Goal: Task Accomplishment & Management: Manage account settings

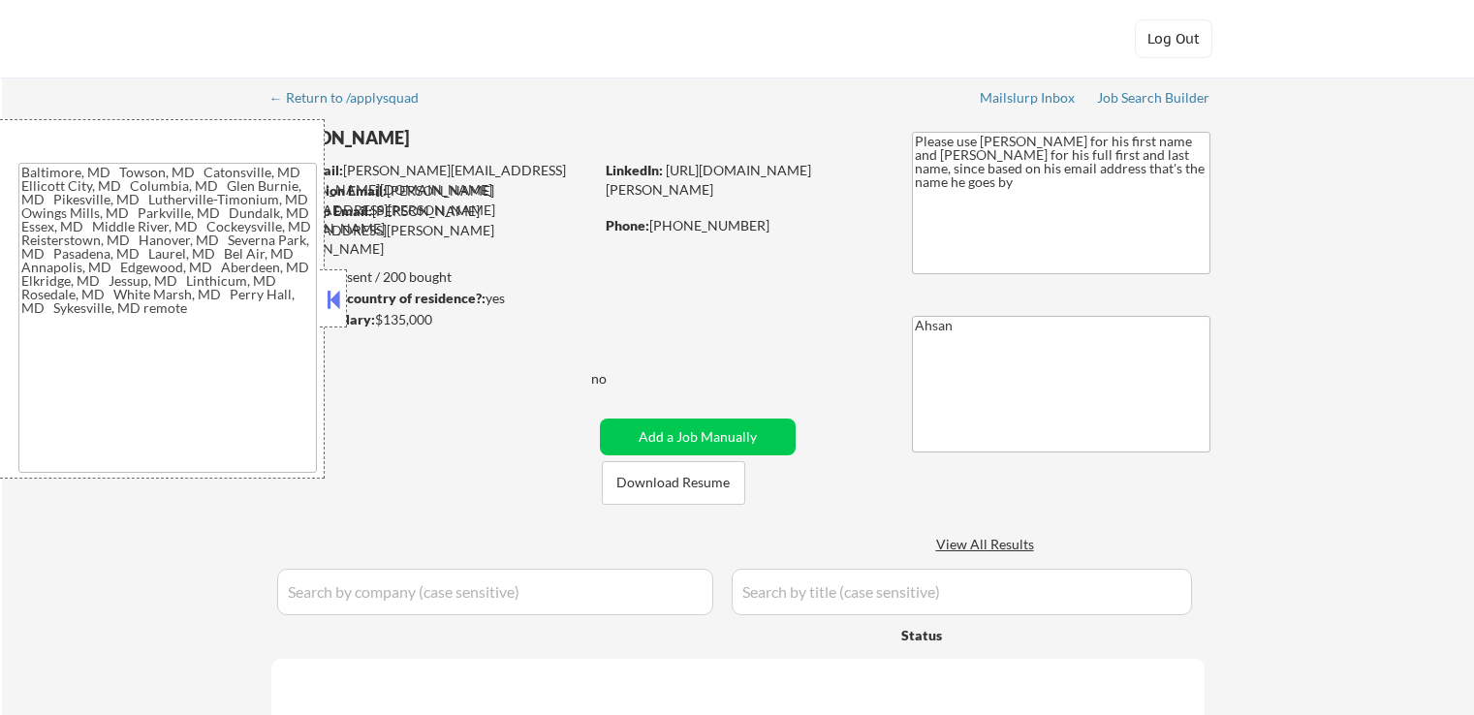
type textarea "[GEOGRAPHIC_DATA], MD [GEOGRAPHIC_DATA], [GEOGRAPHIC_DATA] [GEOGRAPHIC_DATA], […"
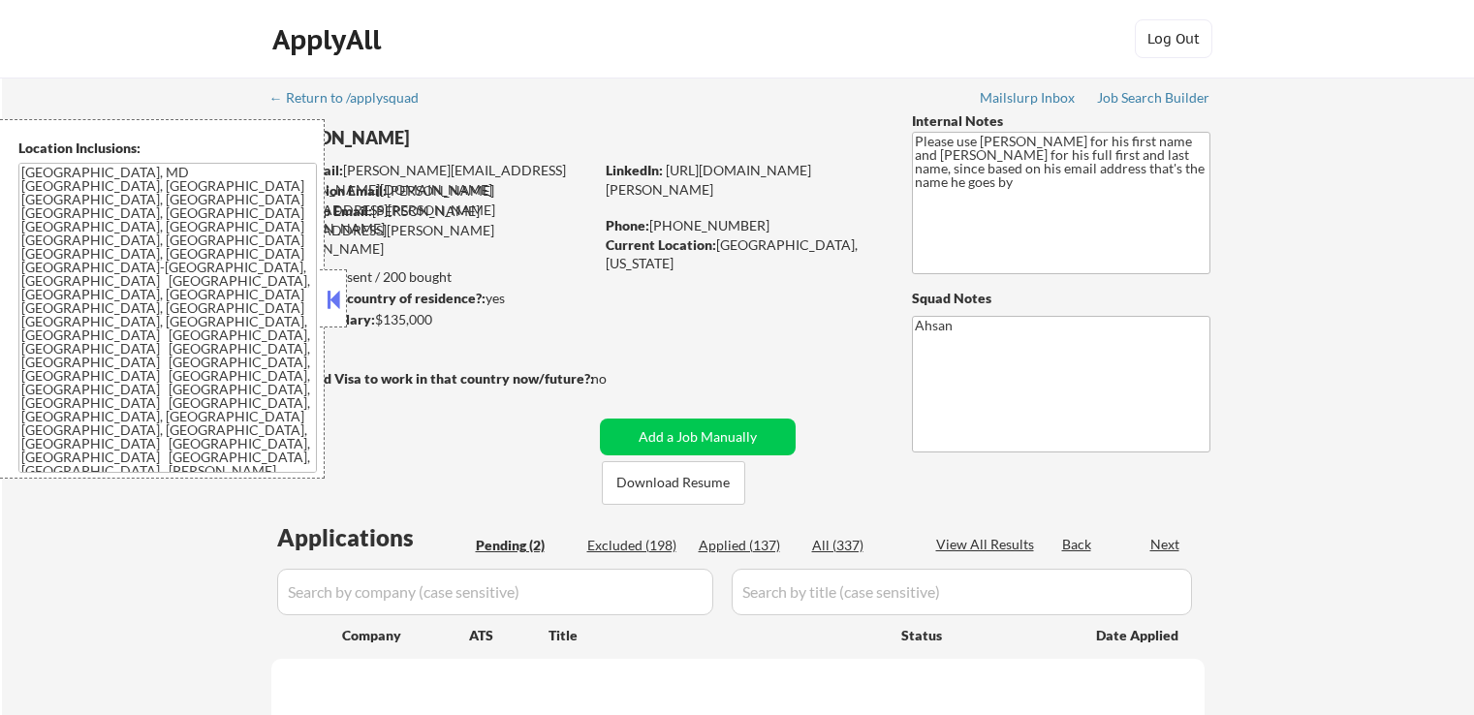
select select ""pending""
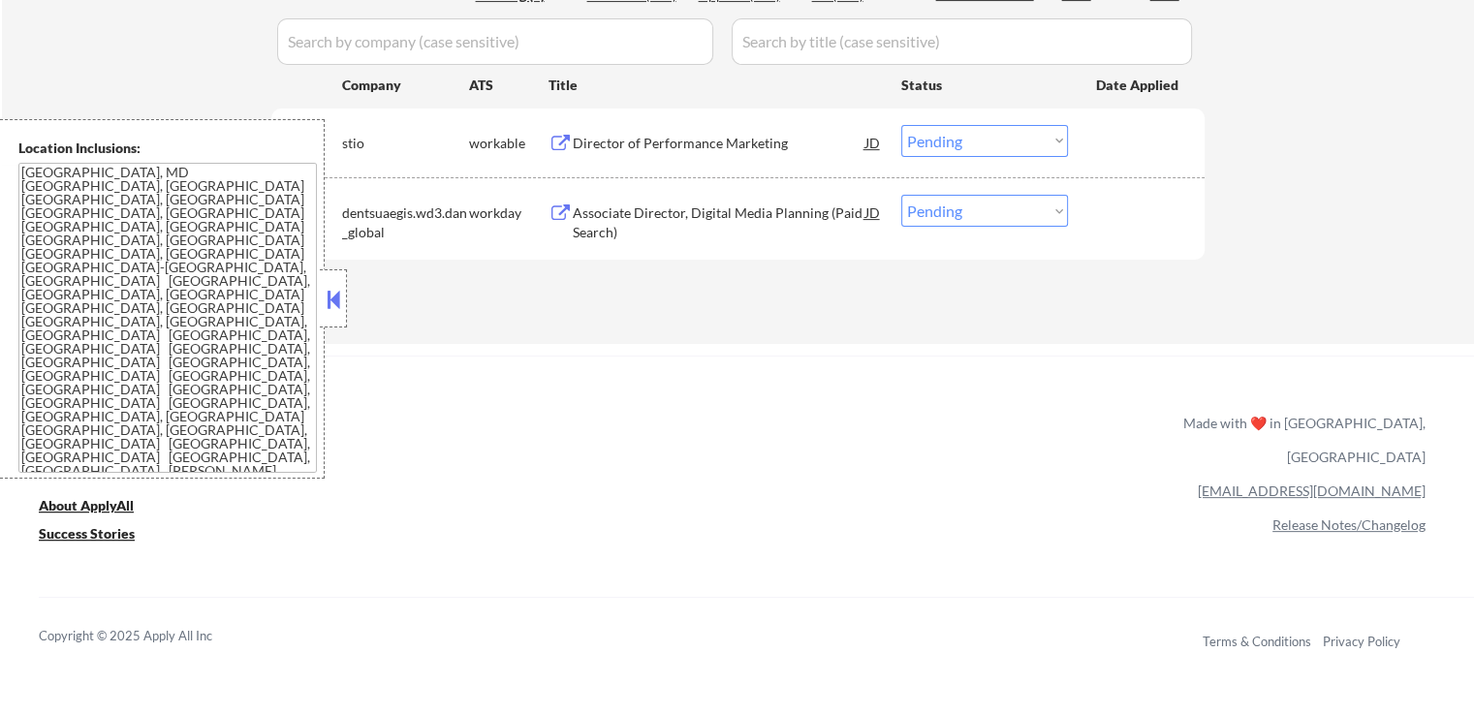
scroll to position [388, 0]
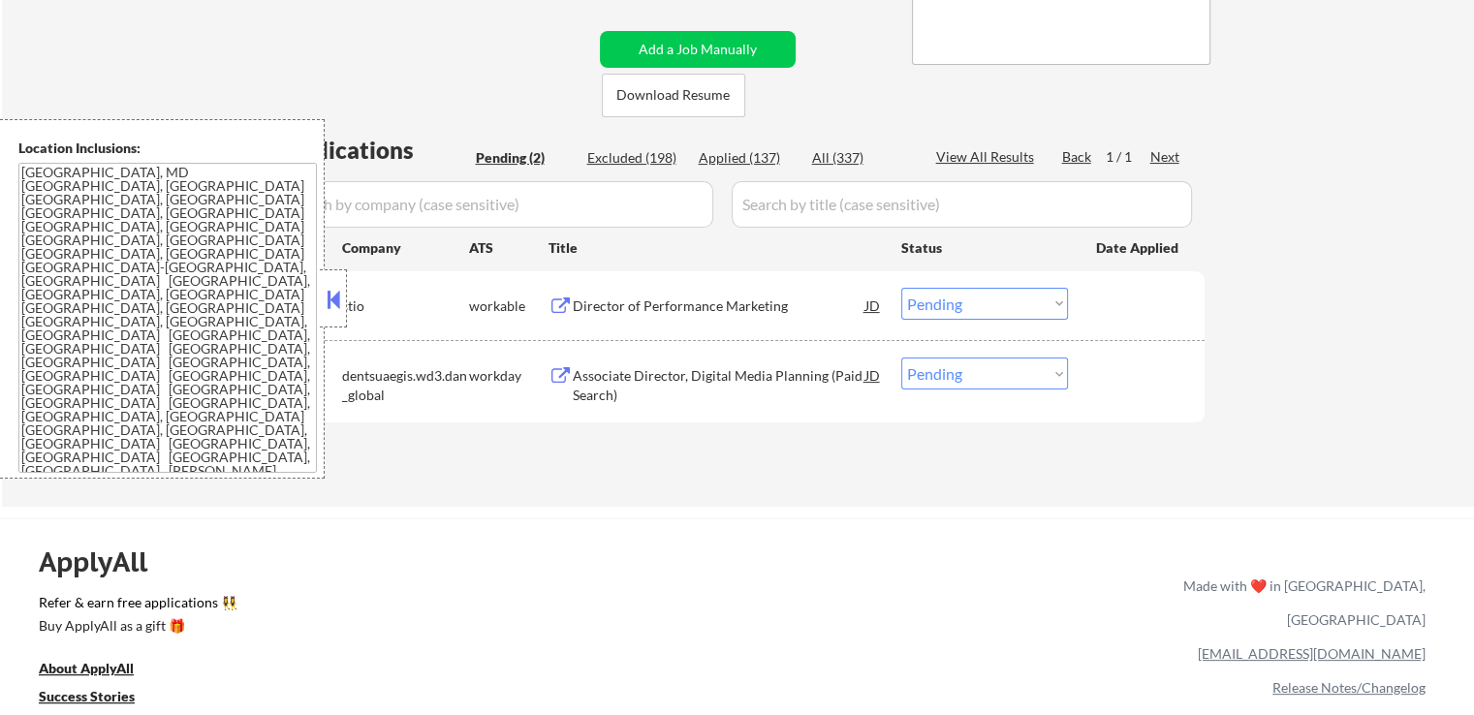
click at [634, 301] on div "Director of Performance Marketing" at bounding box center [719, 306] width 293 height 19
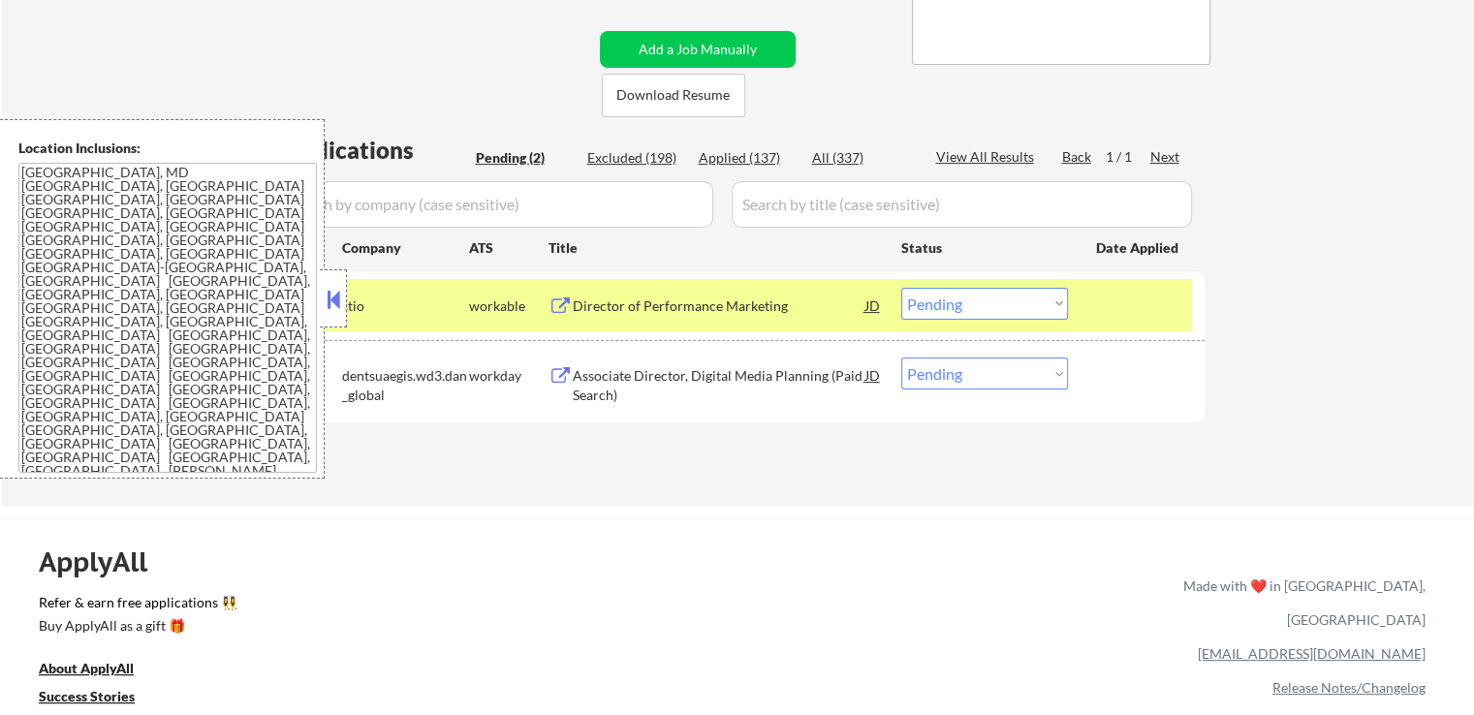
click at [603, 368] on div "Associate Director, Digital Media Planning (Paid Search)" at bounding box center [719, 385] width 293 height 38
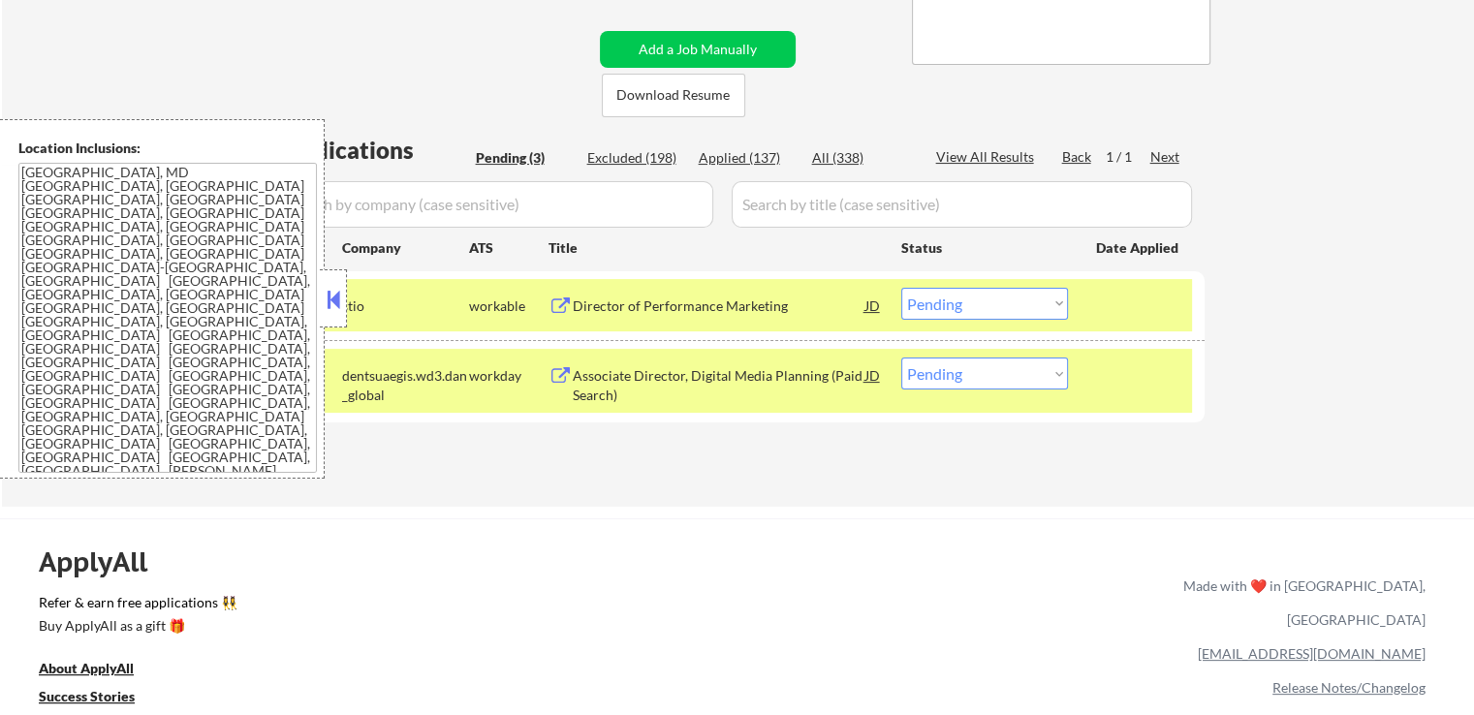
select select ""pending""
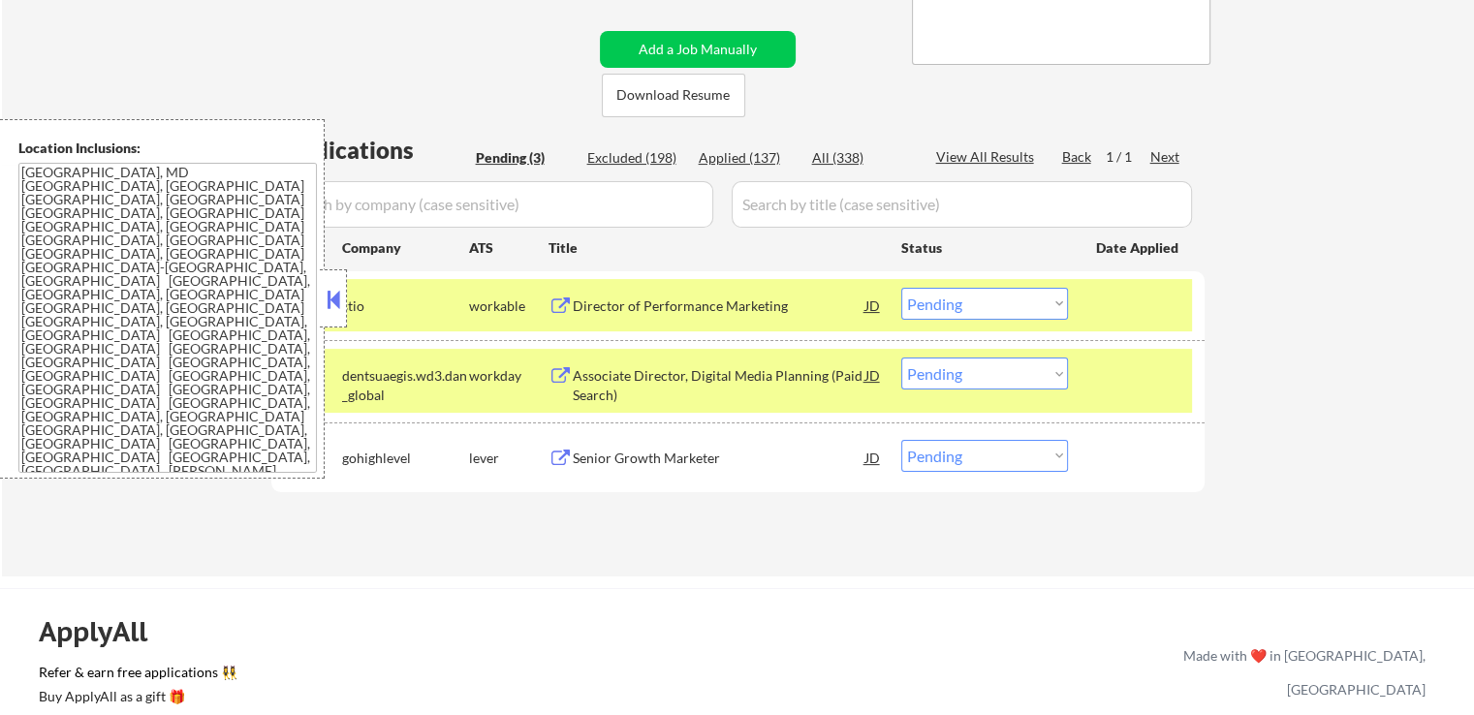
click at [339, 288] on button at bounding box center [333, 299] width 21 height 29
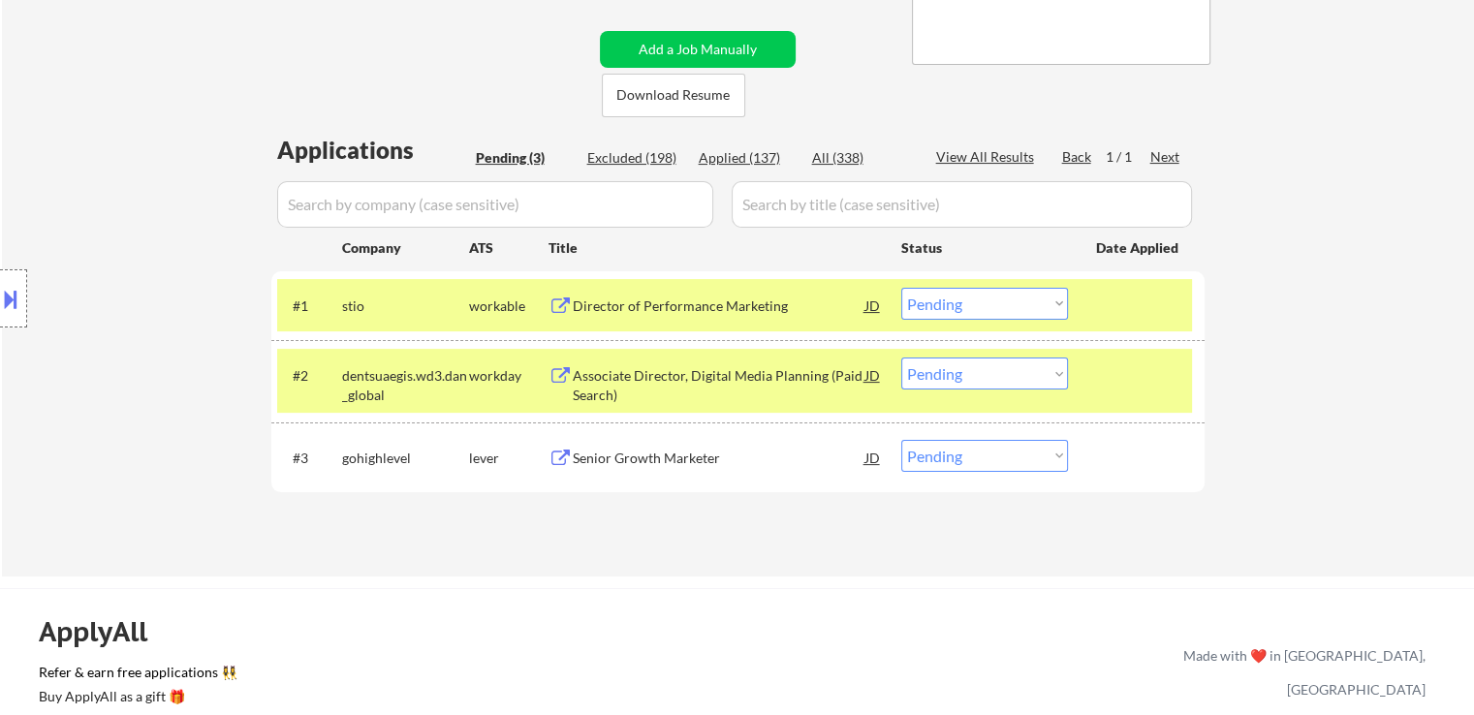
click at [0, 320] on div at bounding box center [13, 298] width 27 height 58
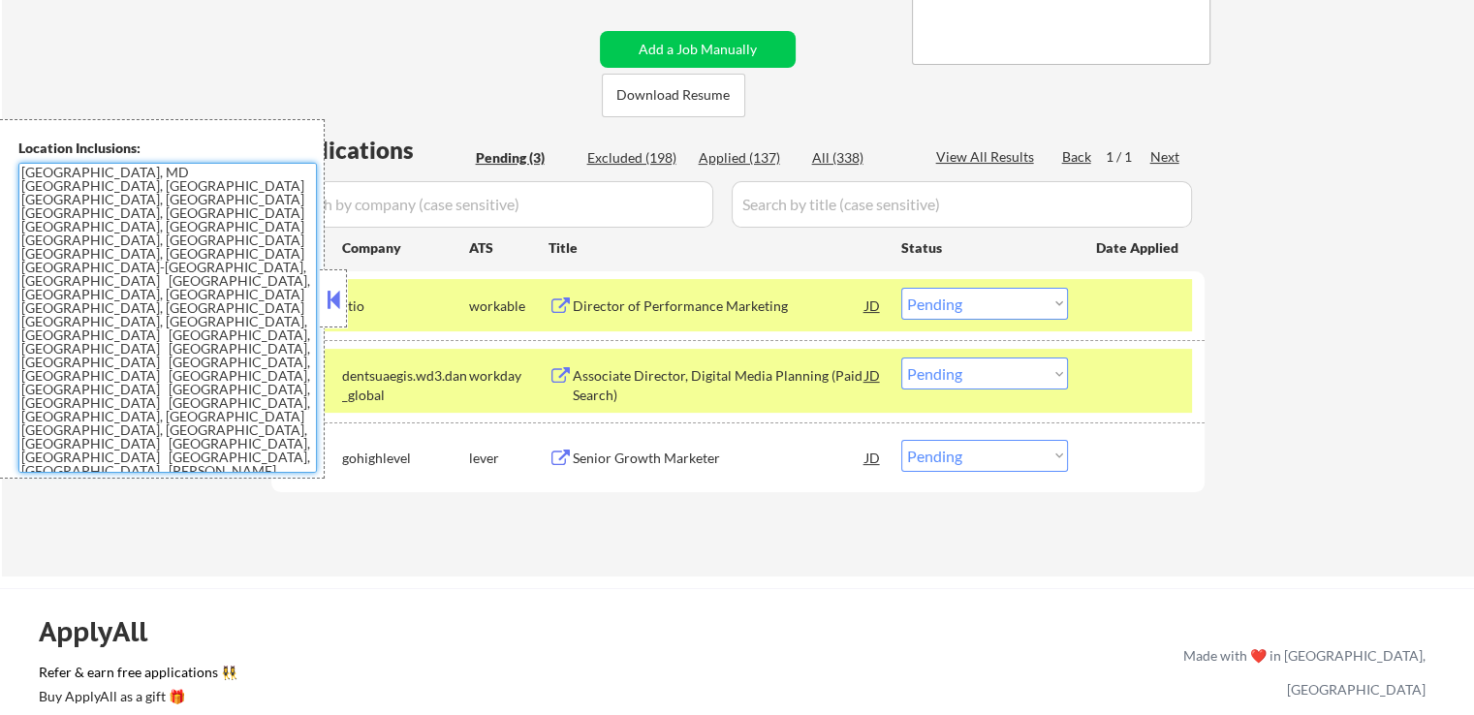
drag, startPoint x: 186, startPoint y: 303, endPoint x: 306, endPoint y: 26, distance: 302.1
click at [0, 168] on div "Location Inclusions: [GEOGRAPHIC_DATA], [GEOGRAPHIC_DATA] [GEOGRAPHIC_DATA], [G…" at bounding box center [162, 299] width 325 height 360
drag, startPoint x: 325, startPoint y: 304, endPoint x: 362, endPoint y: 343, distance: 53.5
click at [330, 298] on button at bounding box center [333, 299] width 21 height 29
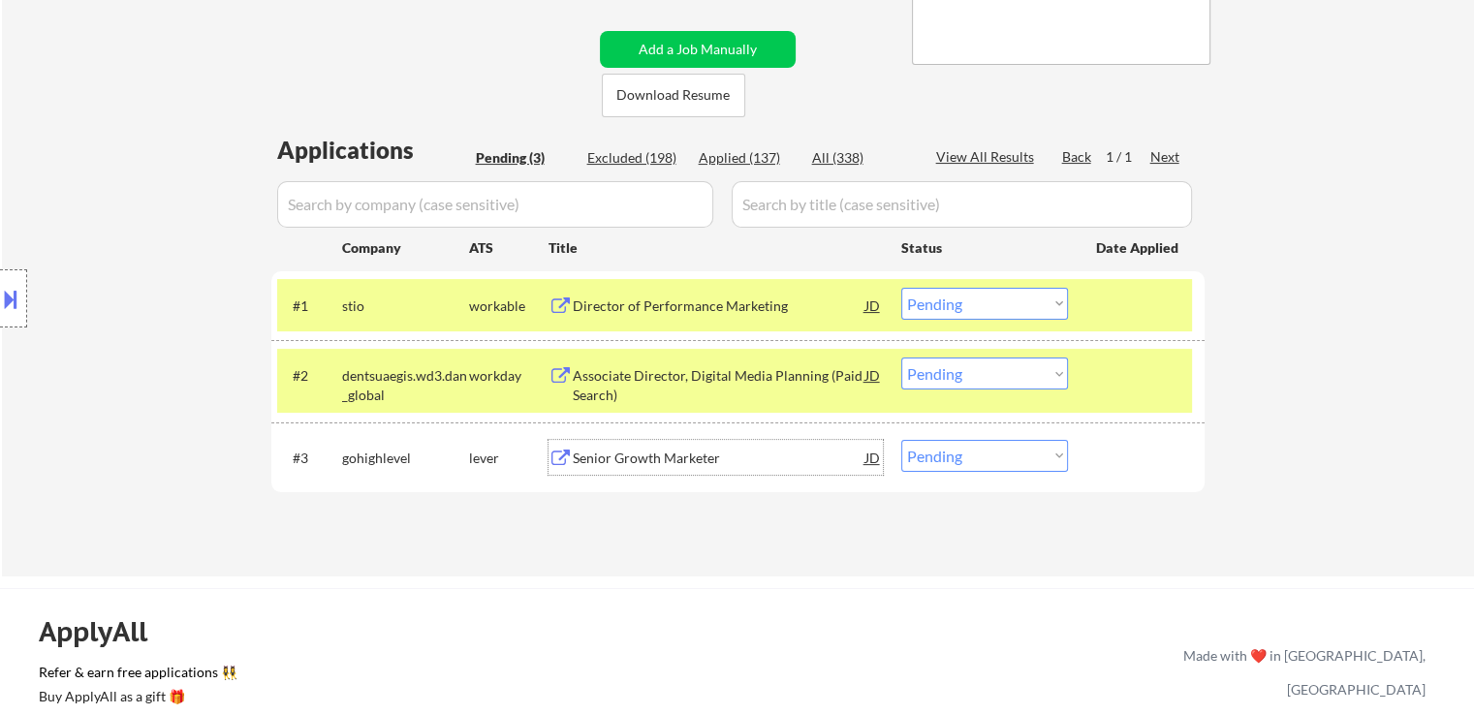
drag, startPoint x: 705, startPoint y: 454, endPoint x: 654, endPoint y: 520, distance: 83.0
click at [705, 453] on div "Senior Growth Marketer" at bounding box center [719, 458] width 293 height 19
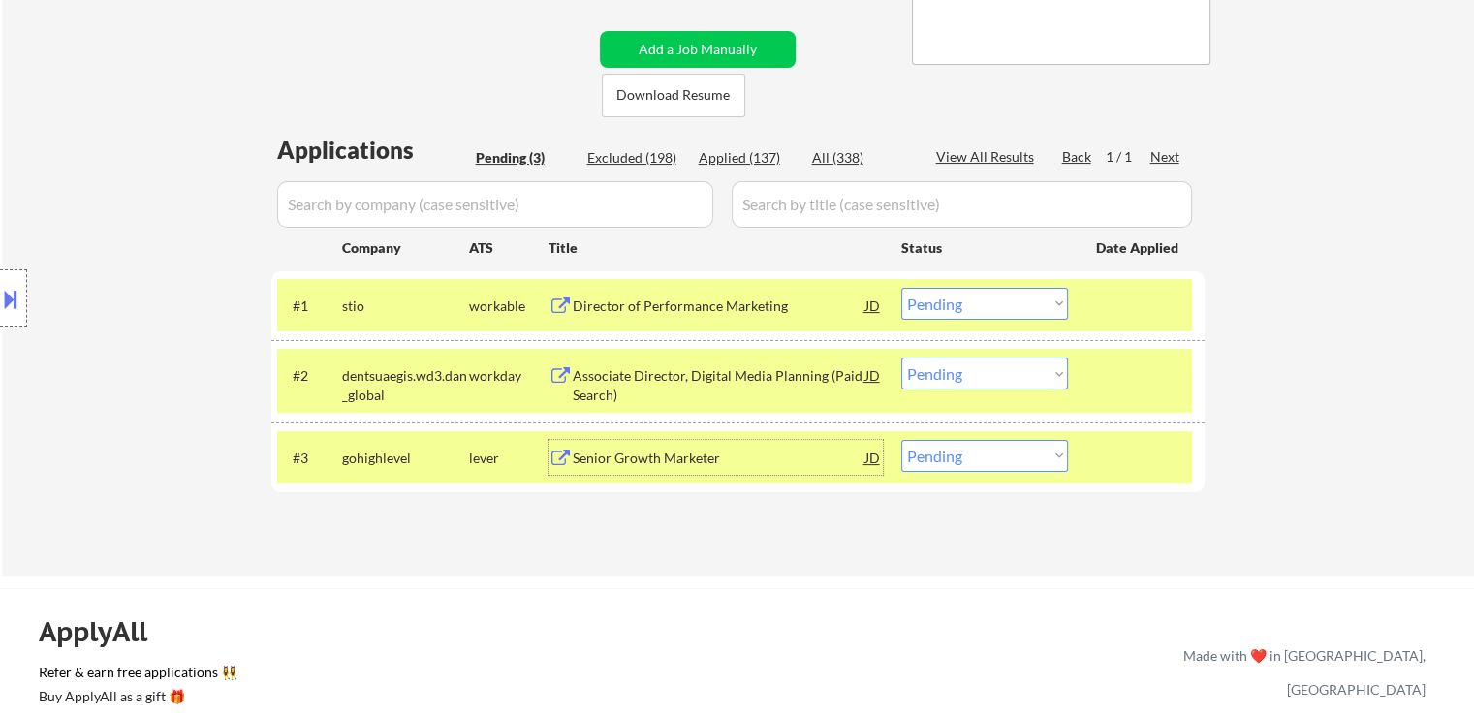
click at [970, 298] on select "Choose an option... Pending Applied Excluded (Questions) Excluded (Expired) Exc…" at bounding box center [984, 304] width 167 height 32
select select ""excluded__location_""
click at [901, 288] on select "Choose an option... Pending Applied Excluded (Questions) Excluded (Expired) Exc…" at bounding box center [984, 304] width 167 height 32
click at [987, 387] on select "Choose an option... Pending Applied Excluded (Questions) Excluded (Expired) Exc…" at bounding box center [984, 374] width 167 height 32
select select ""excluded__location_""
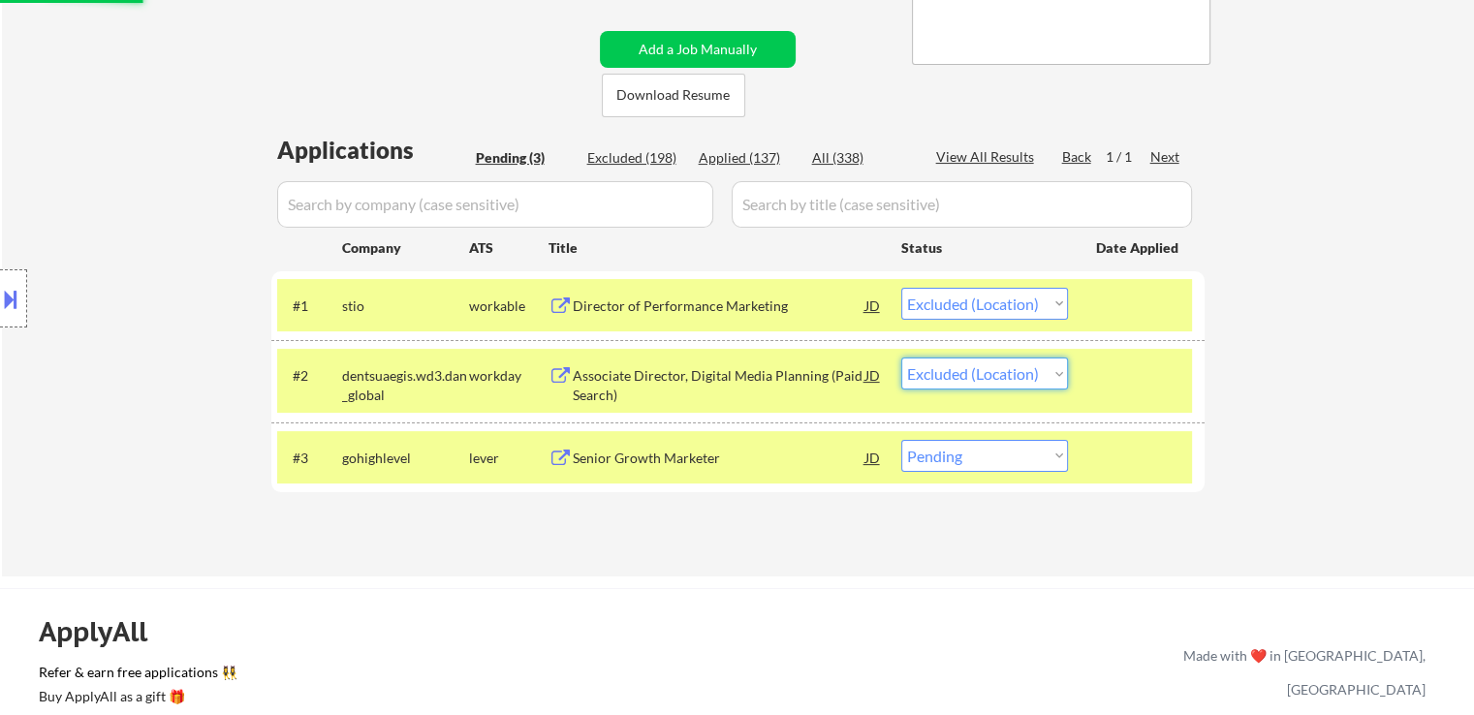
click at [901, 358] on select "Choose an option... Pending Applied Excluded (Questions) Excluded (Expired) Exc…" at bounding box center [984, 374] width 167 height 32
select select ""pending""
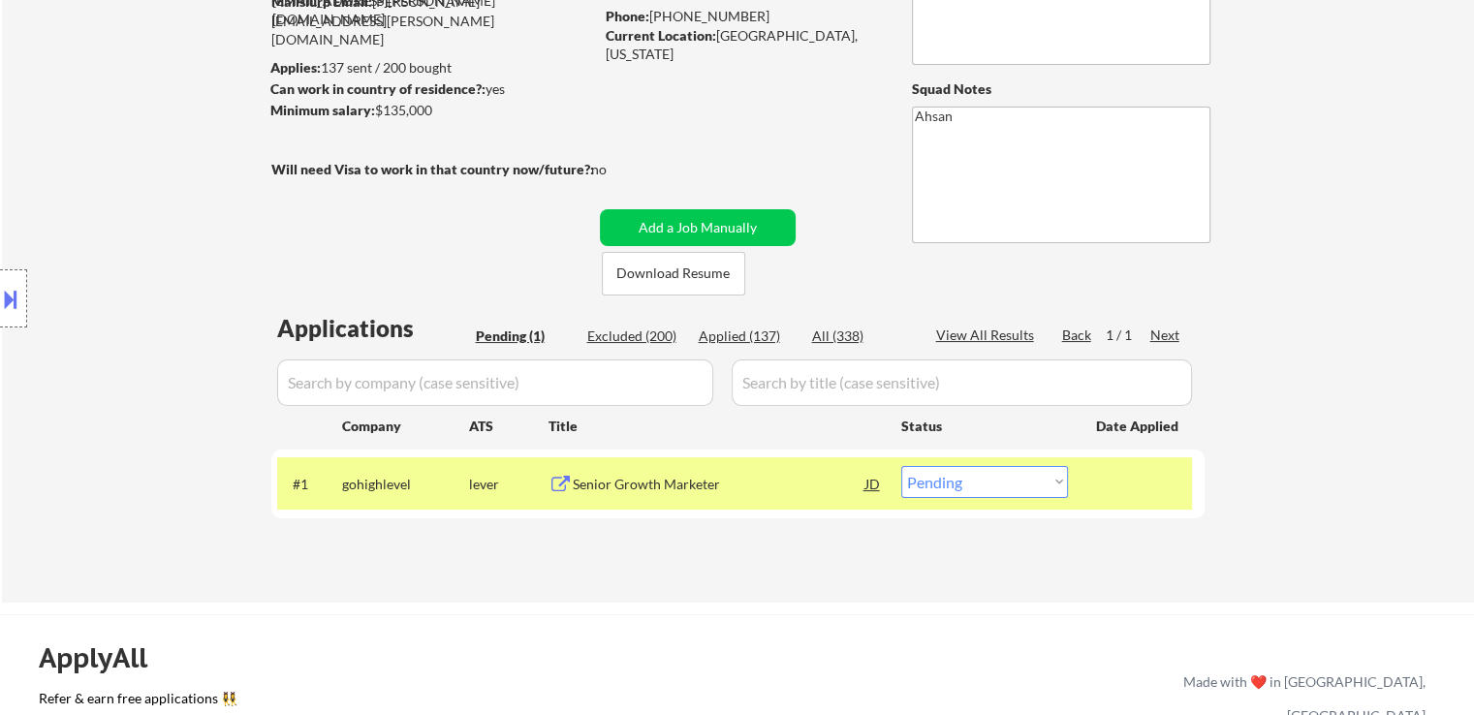
scroll to position [97, 0]
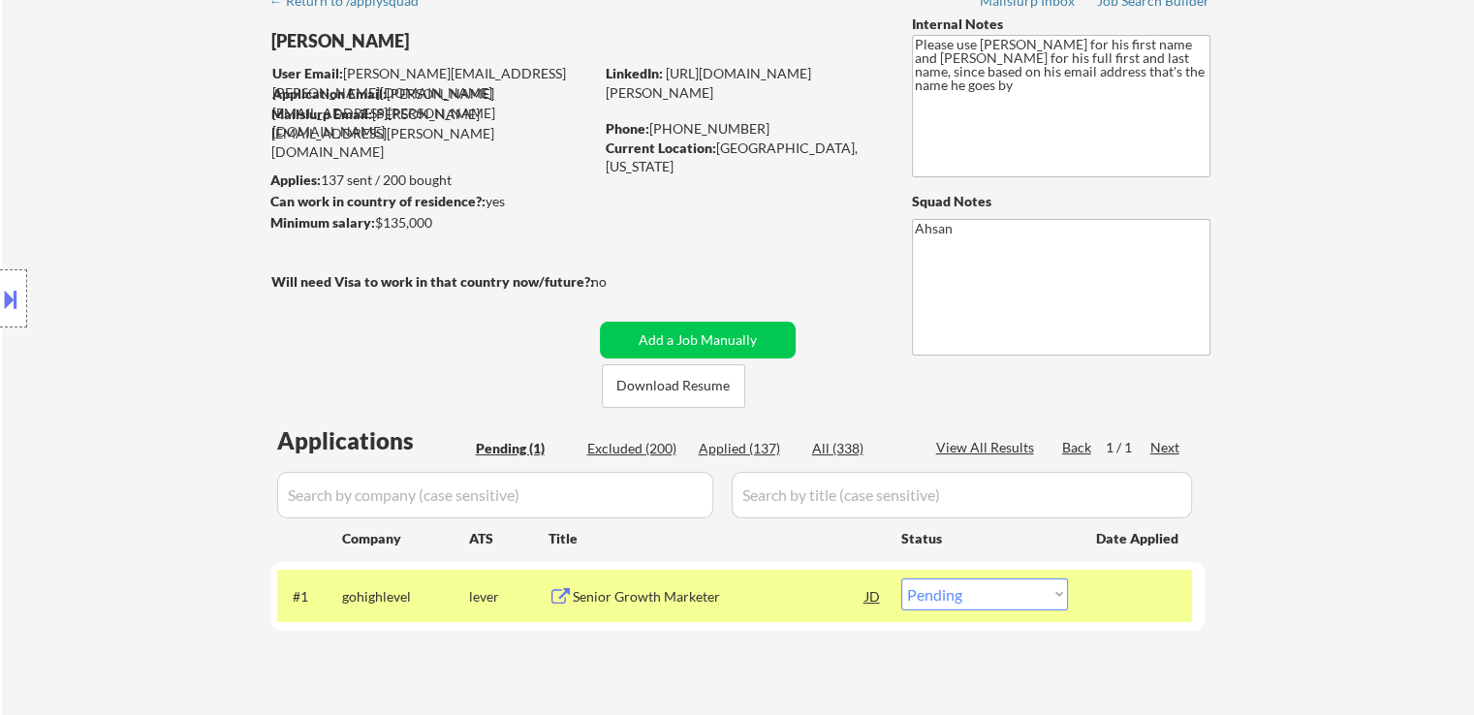
click at [265, 338] on div "Location Inclusions: [GEOGRAPHIC_DATA], [GEOGRAPHIC_DATA] [GEOGRAPHIC_DATA], [G…" at bounding box center [173, 299] width 347 height 360
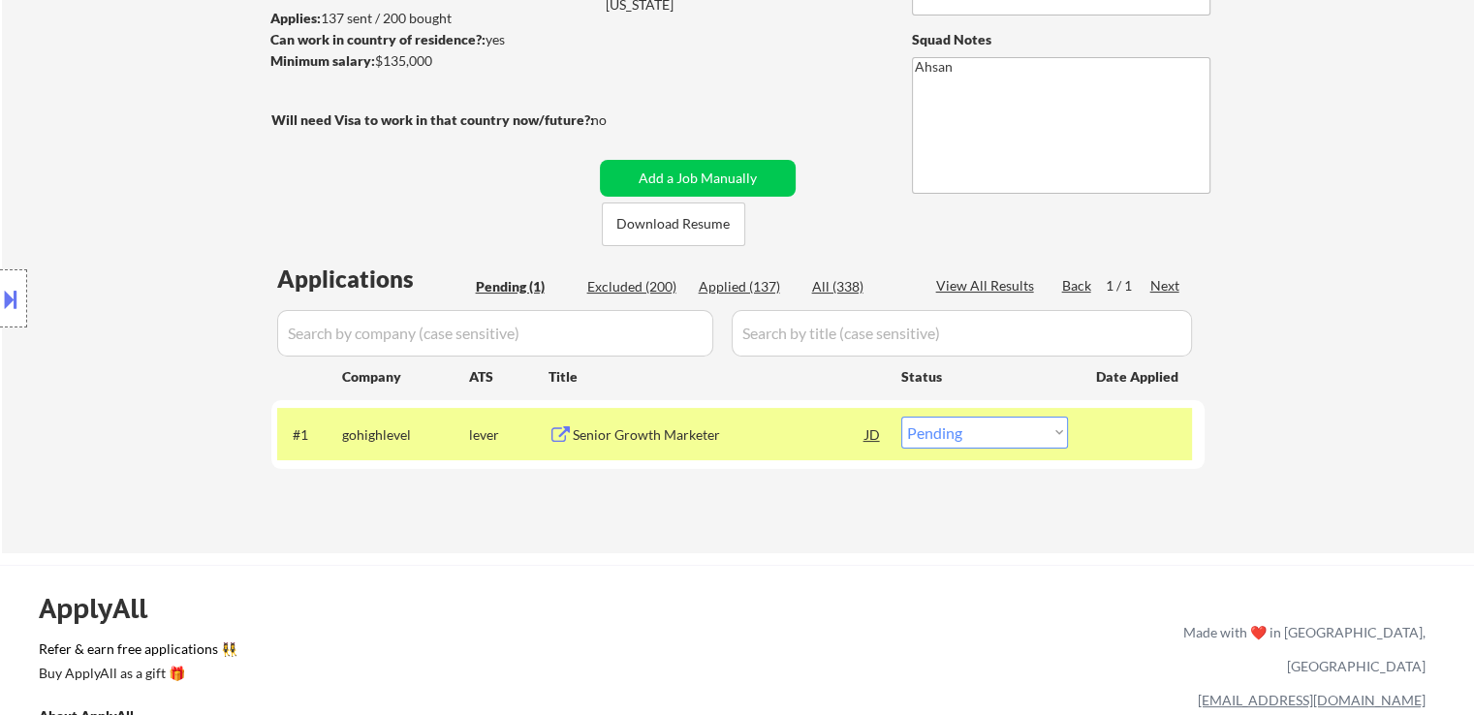
scroll to position [291, 0]
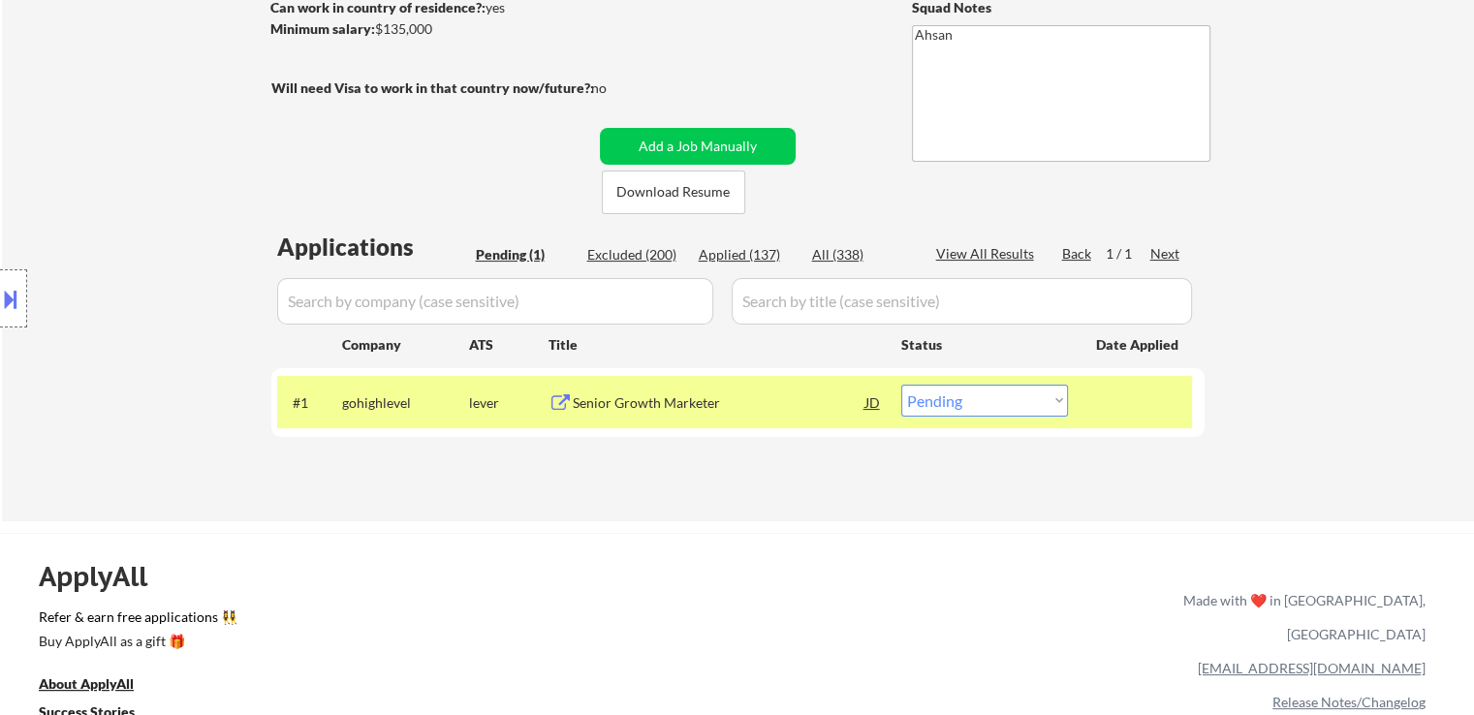
click at [125, 245] on div "Location Inclusions: [GEOGRAPHIC_DATA], [GEOGRAPHIC_DATA] [GEOGRAPHIC_DATA], [G…" at bounding box center [173, 299] width 347 height 360
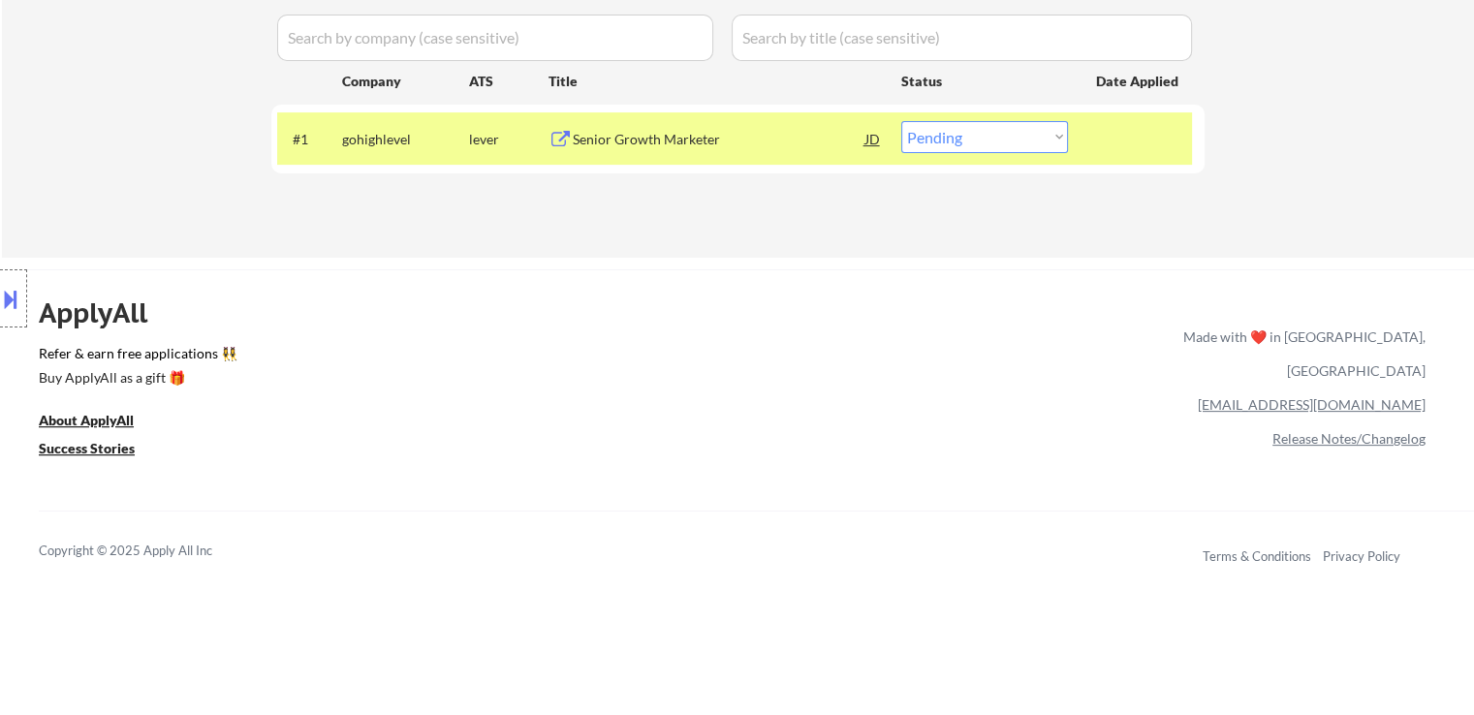
scroll to position [582, 0]
